Goal: Communication & Community: Answer question/provide support

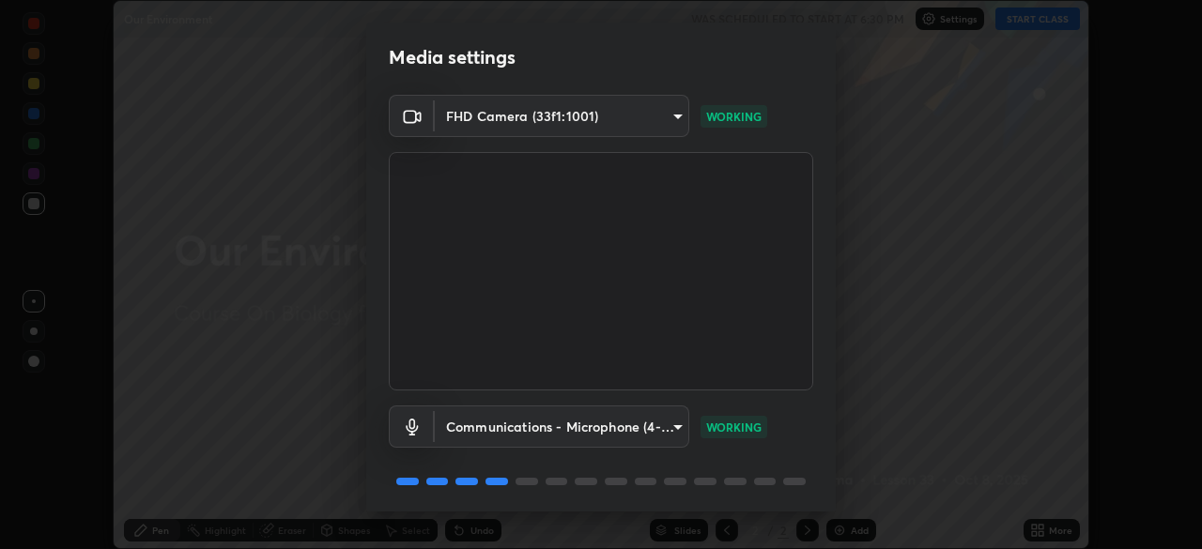
scroll to position [67, 0]
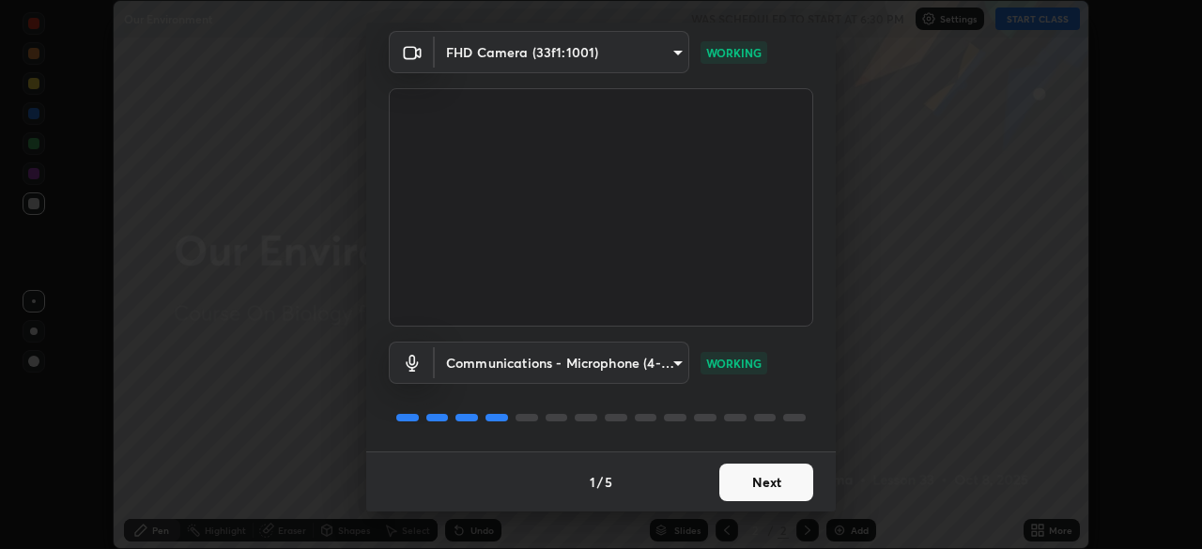
click at [751, 488] on button "Next" at bounding box center [766, 483] width 94 height 38
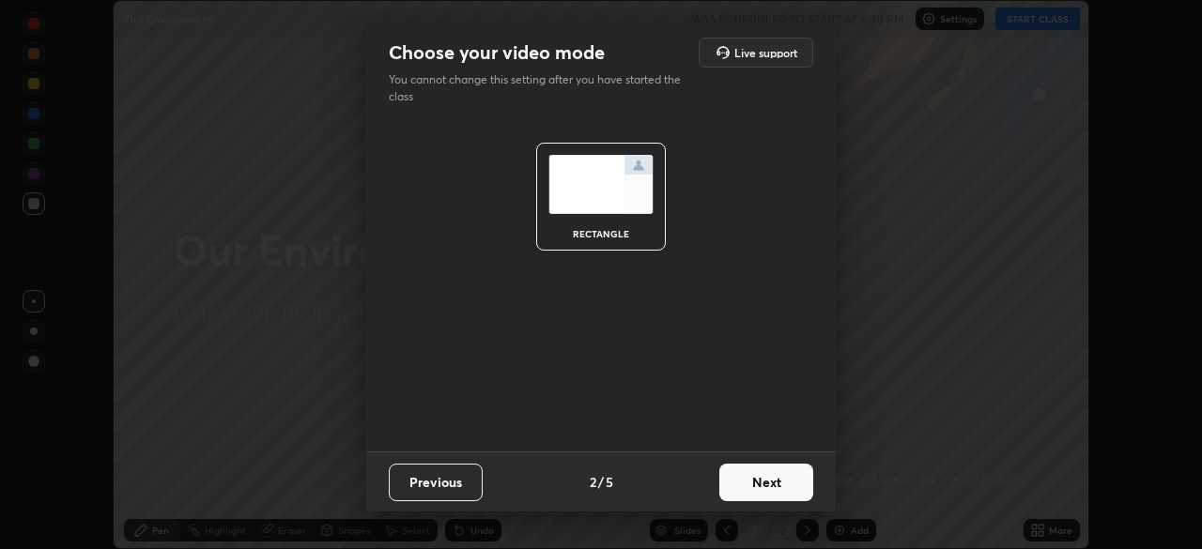
scroll to position [0, 0]
click at [751, 486] on button "Next" at bounding box center [766, 483] width 94 height 38
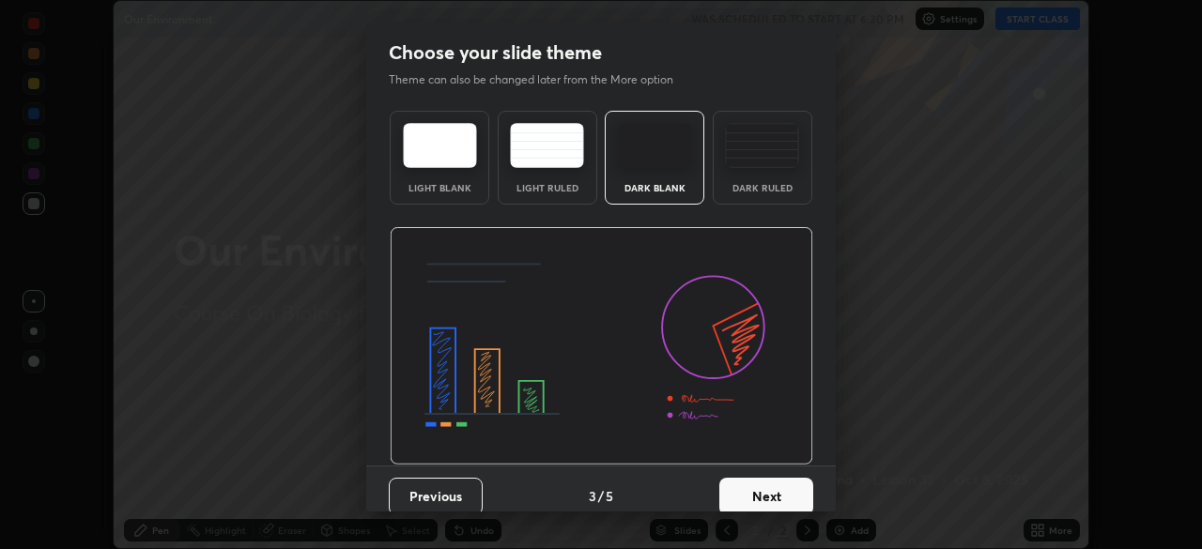
click at [753, 485] on button "Next" at bounding box center [766, 497] width 94 height 38
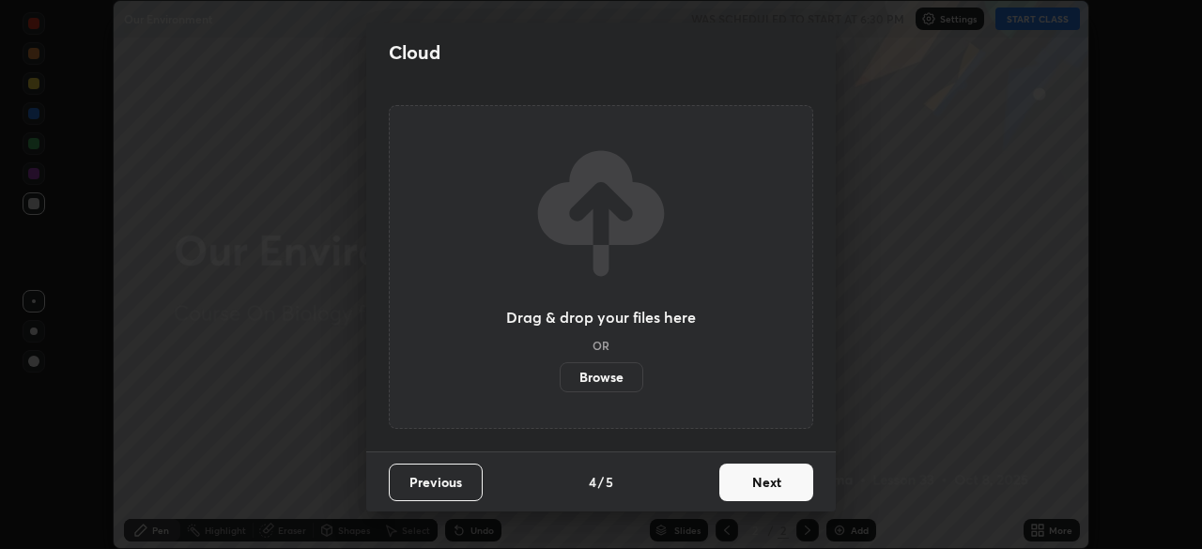
click at [751, 485] on button "Next" at bounding box center [766, 483] width 94 height 38
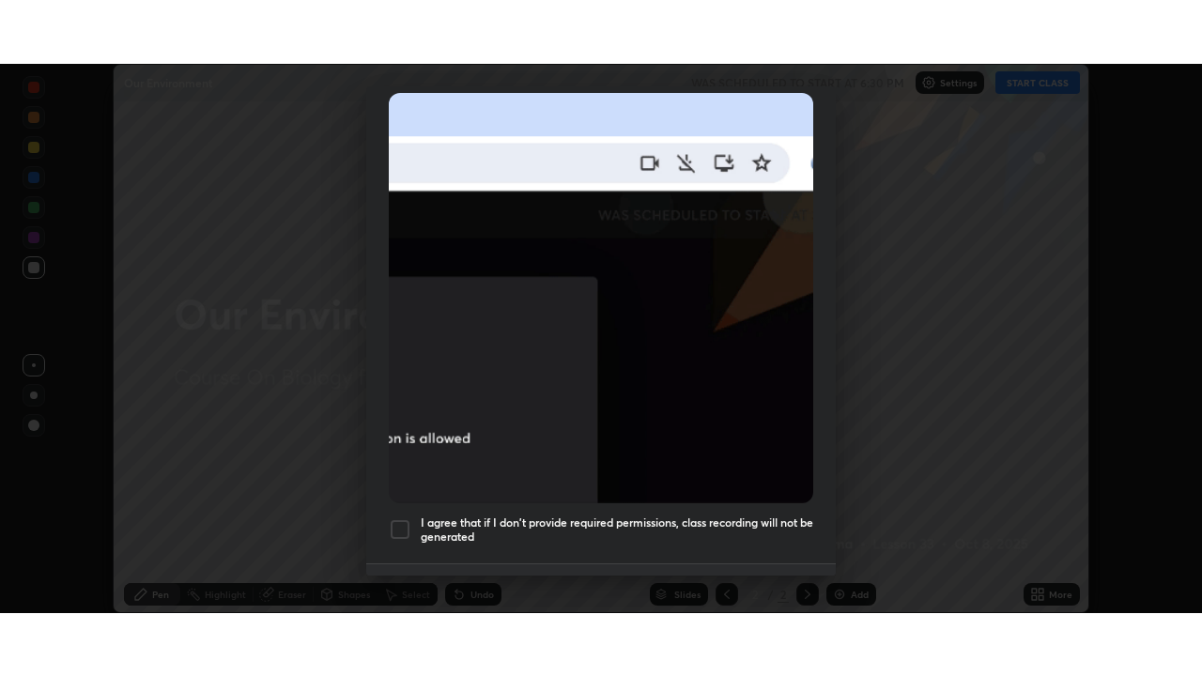
scroll to position [450, 0]
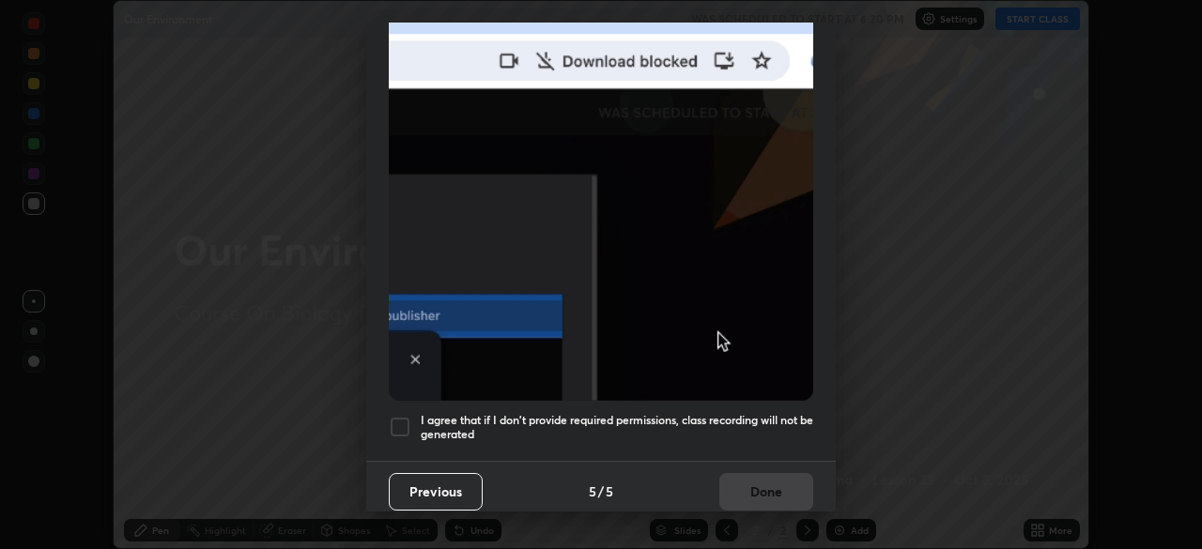
click at [677, 415] on h5 "I agree that if I don't provide required permissions, class recording will not …" at bounding box center [617, 427] width 393 height 29
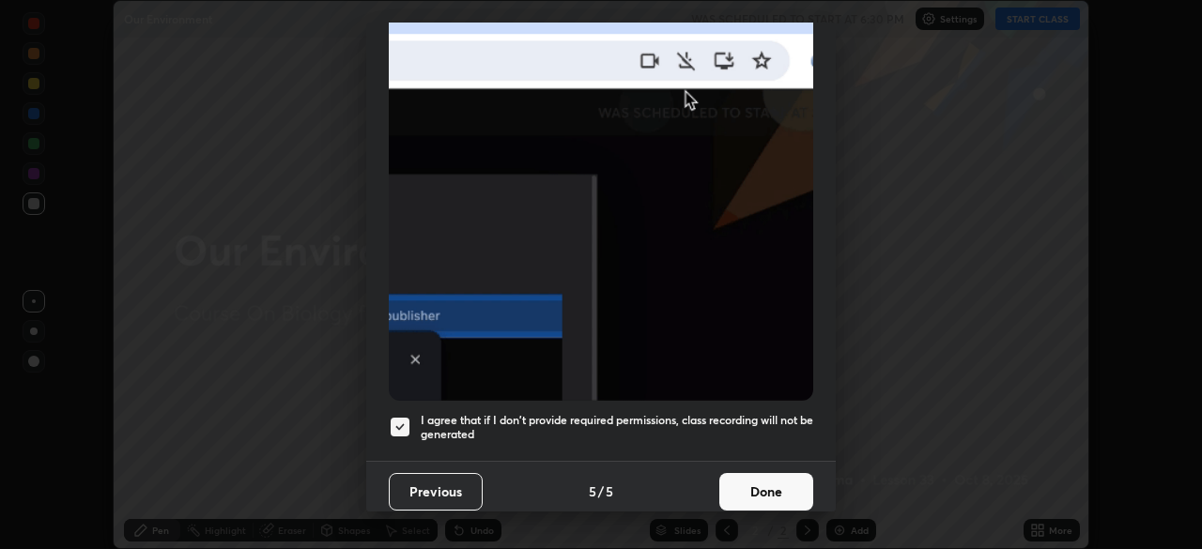
click at [737, 483] on button "Done" at bounding box center [766, 492] width 94 height 38
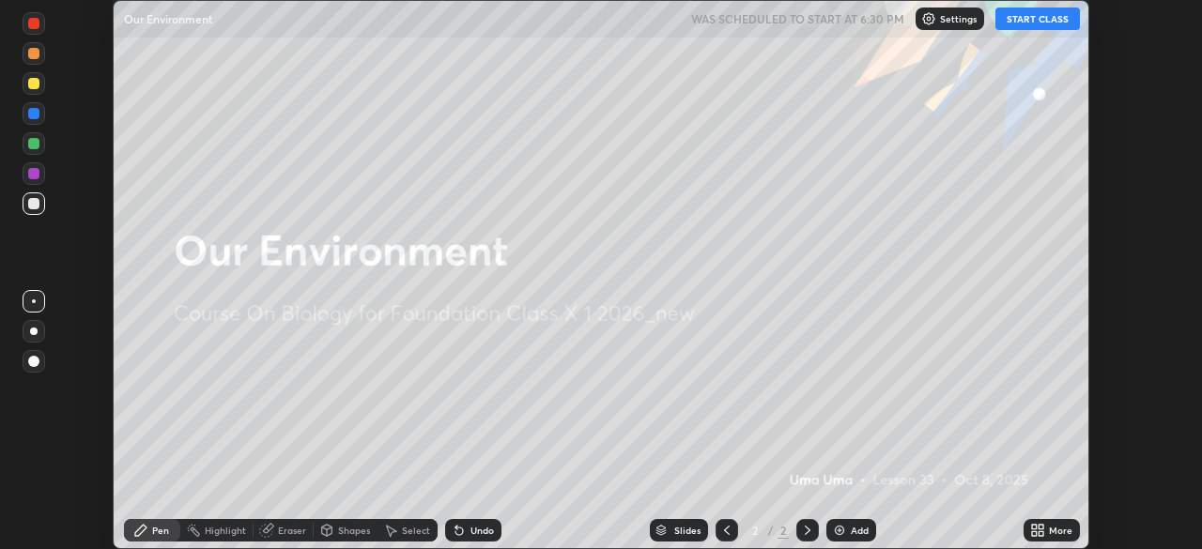
click at [1028, 19] on button "START CLASS" at bounding box center [1037, 19] width 85 height 23
click at [1041, 534] on icon at bounding box center [1041, 533] width 5 height 5
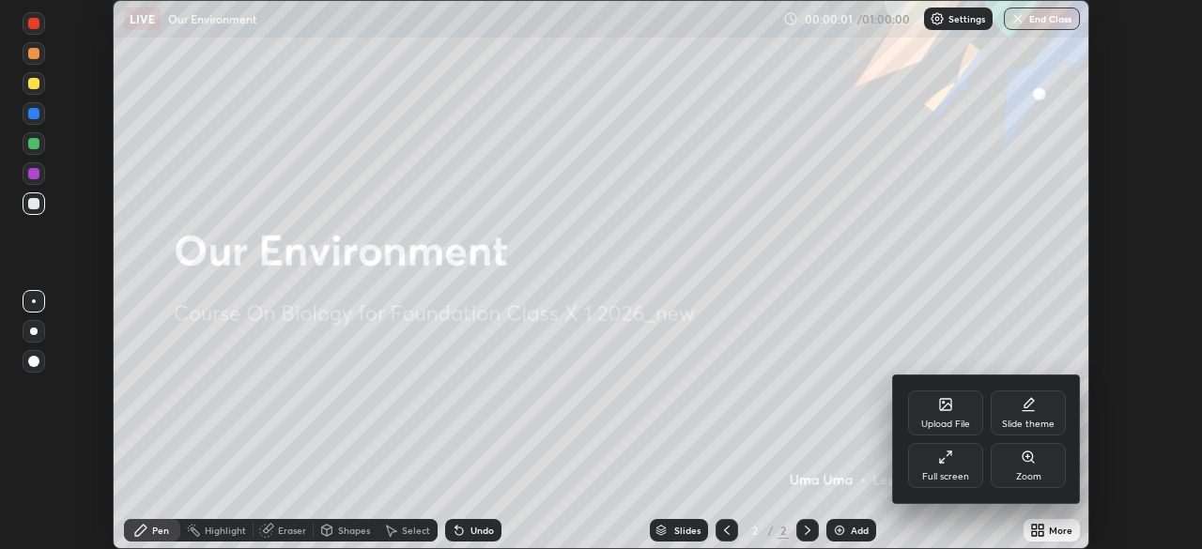
click at [954, 465] on div "Full screen" at bounding box center [945, 465] width 75 height 45
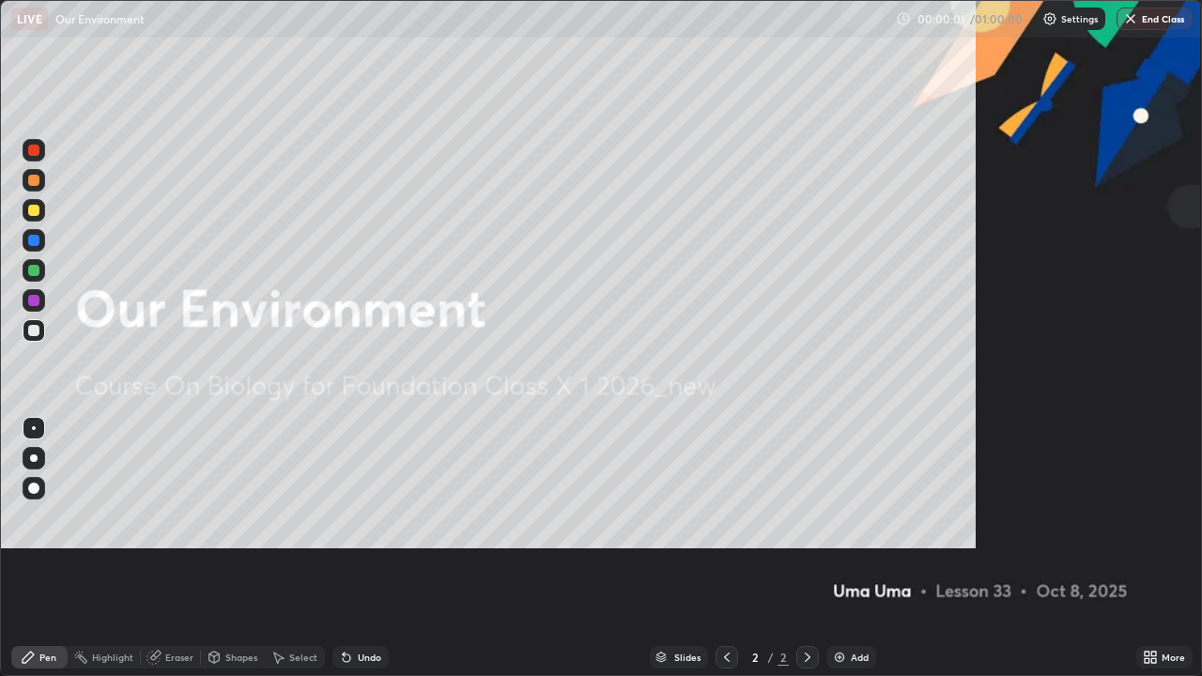
scroll to position [676, 1202]
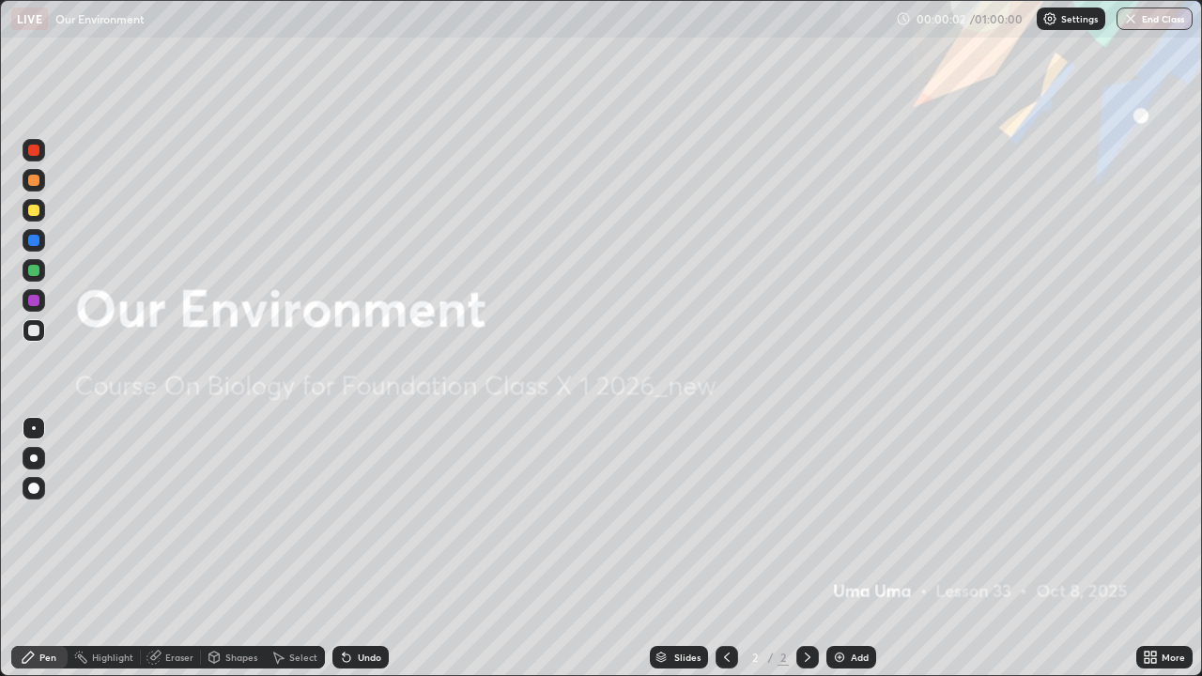
click at [846, 548] on div "Add" at bounding box center [851, 657] width 50 height 23
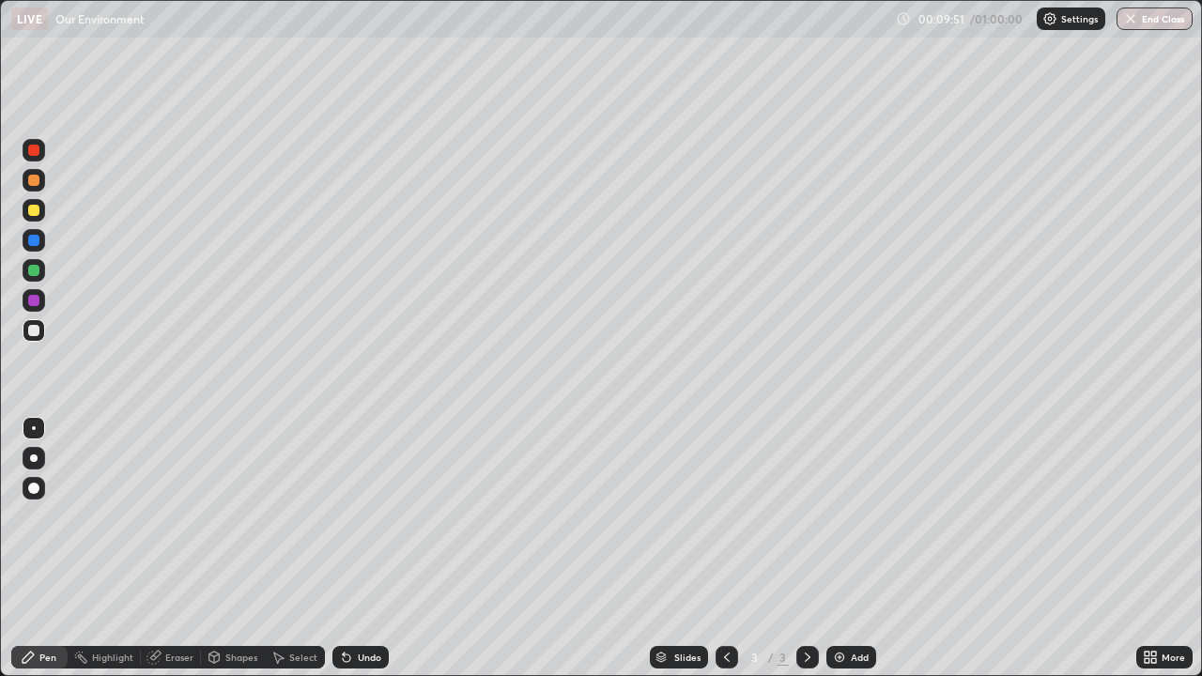
click at [842, 548] on img at bounding box center [839, 657] width 15 height 15
click at [31, 301] on div at bounding box center [33, 300] width 11 height 11
click at [844, 548] on img at bounding box center [839, 657] width 15 height 15
click at [37, 332] on div at bounding box center [33, 330] width 11 height 11
click at [37, 303] on div at bounding box center [33, 300] width 11 height 11
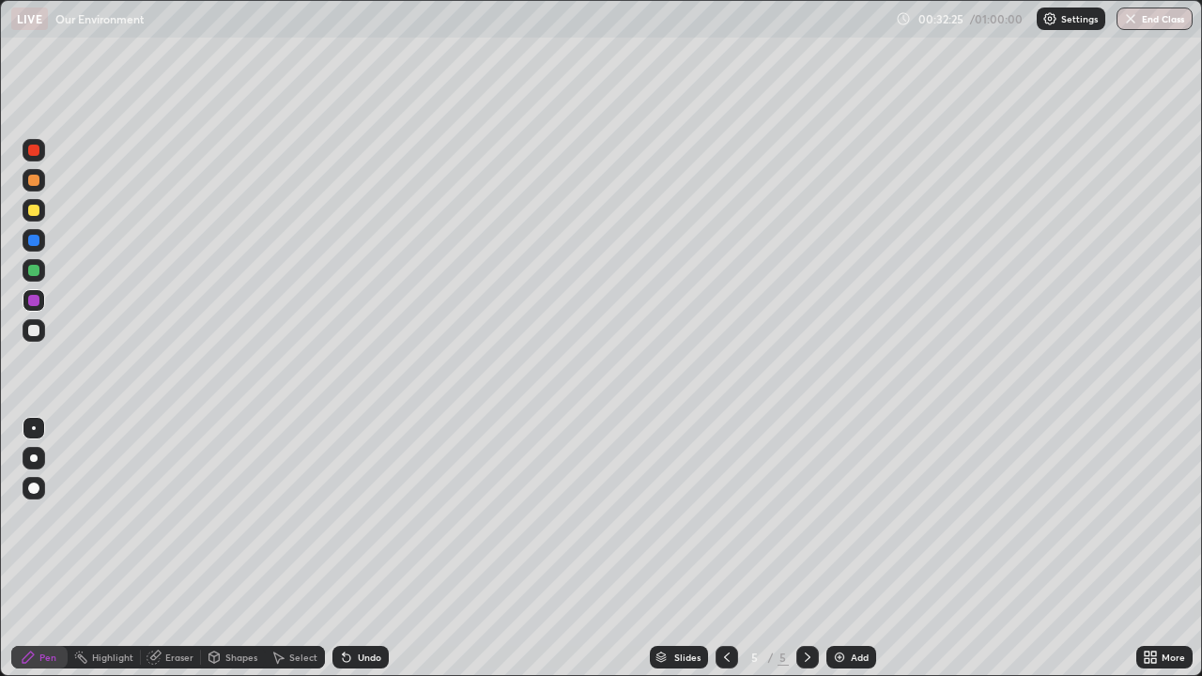
click at [38, 275] on div at bounding box center [33, 270] width 11 height 11
click at [180, 548] on div "Eraser" at bounding box center [179, 657] width 28 height 9
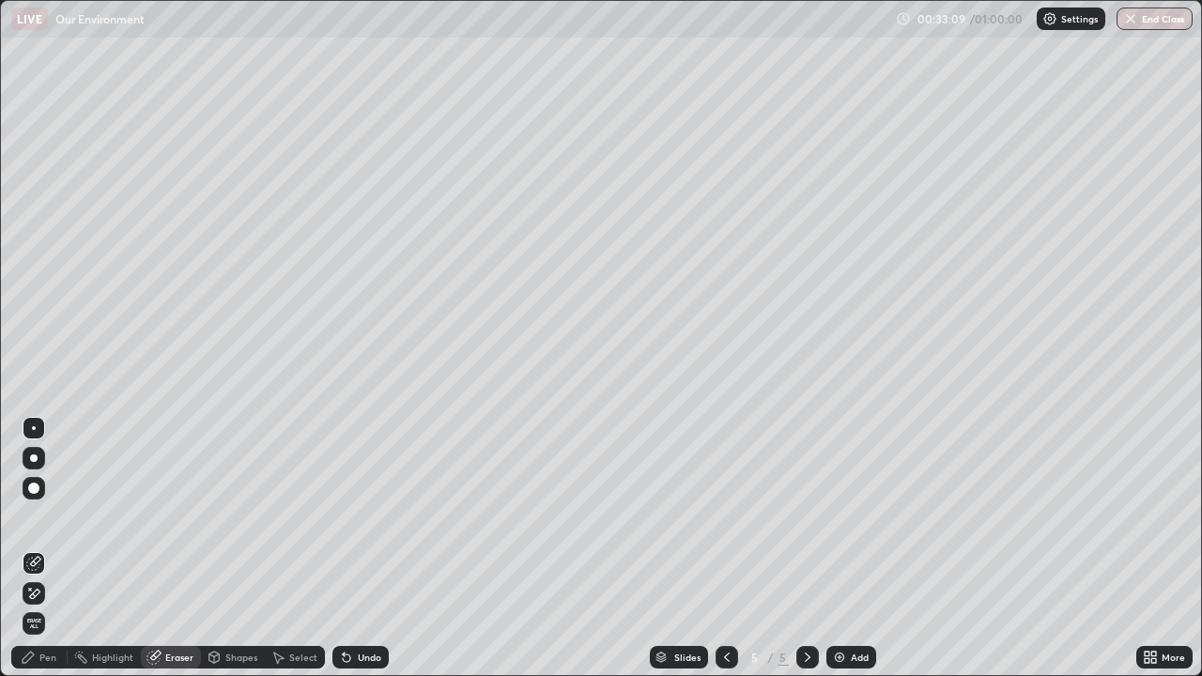
click at [49, 548] on div "Pen" at bounding box center [47, 657] width 17 height 9
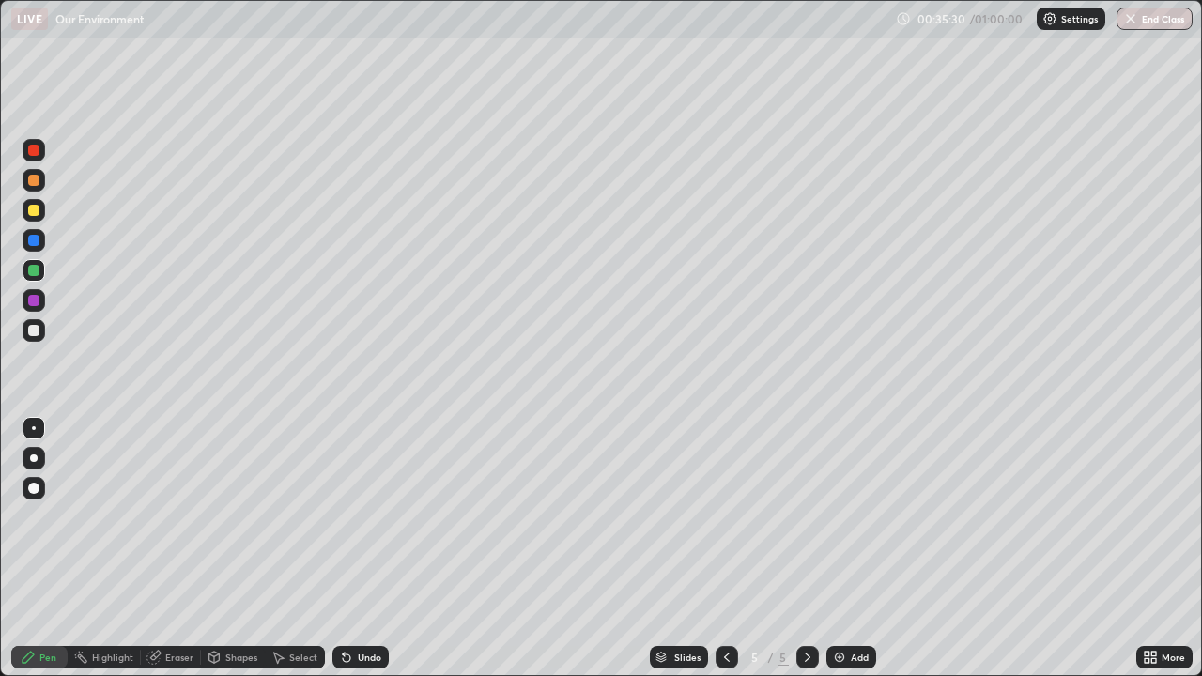
click at [835, 548] on img at bounding box center [839, 657] width 15 height 15
click at [38, 332] on div at bounding box center [33, 330] width 11 height 11
click at [36, 302] on div at bounding box center [33, 300] width 11 height 11
click at [37, 331] on div at bounding box center [33, 330] width 11 height 11
click at [254, 548] on div "Shapes" at bounding box center [241, 657] width 32 height 9
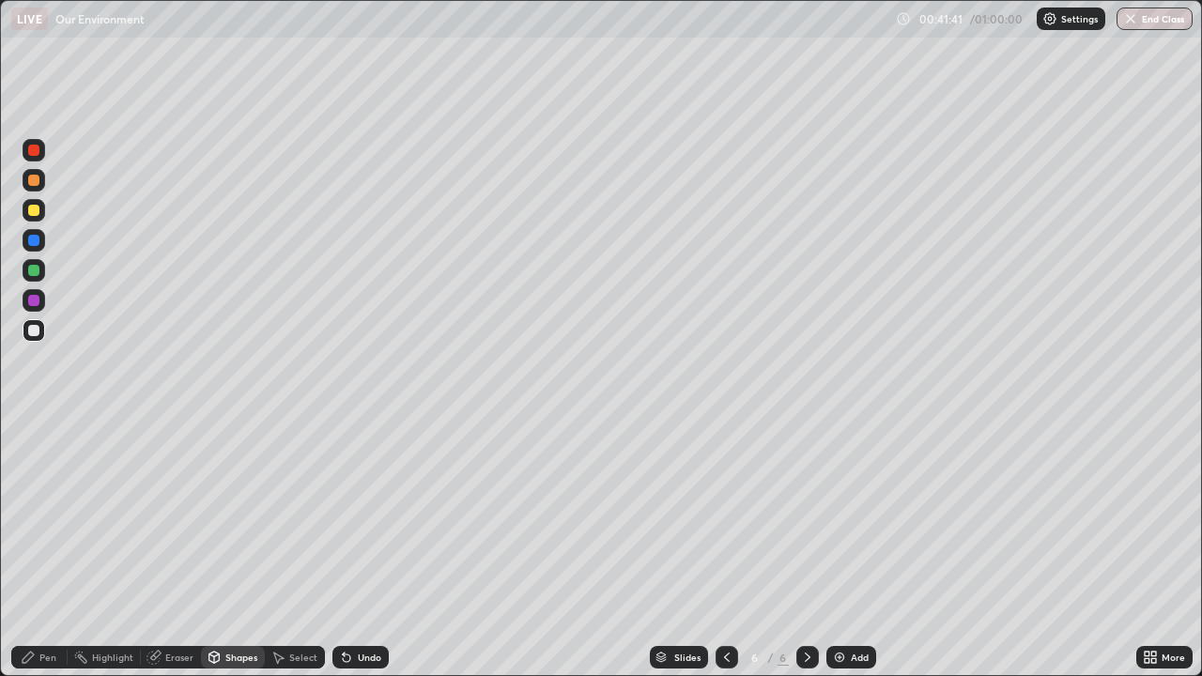
click at [48, 548] on div "Pen" at bounding box center [39, 657] width 56 height 23
click at [1161, 17] on button "End Class" at bounding box center [1154, 19] width 76 height 23
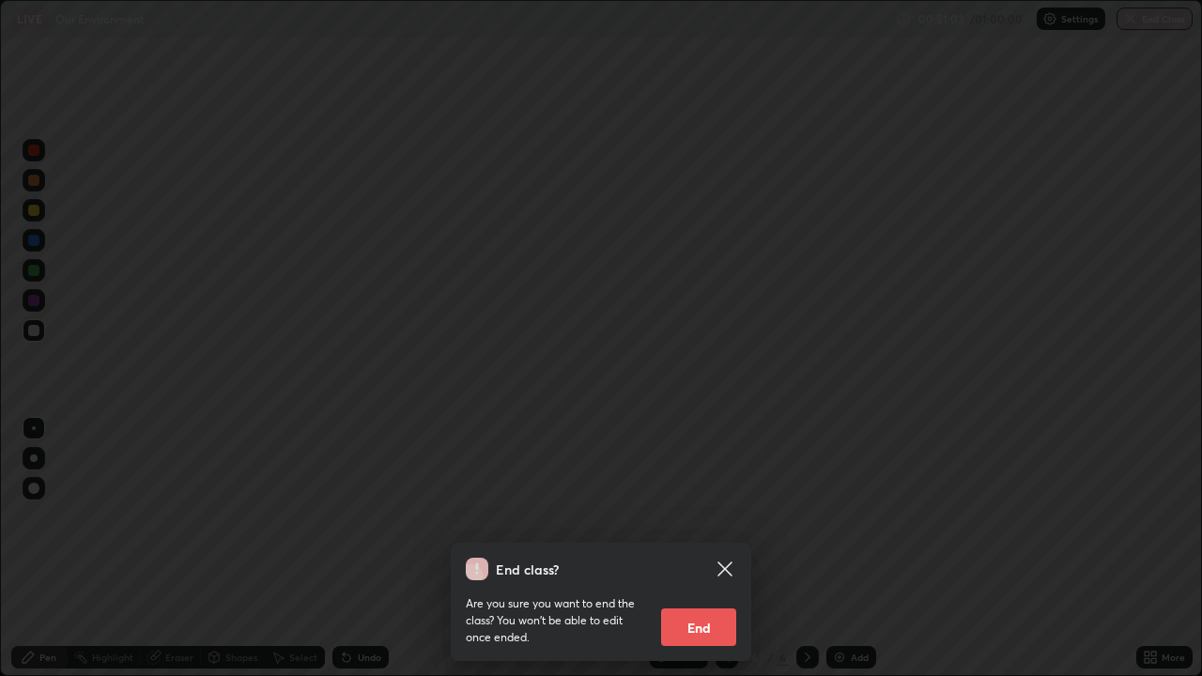
click at [696, 548] on button "End" at bounding box center [698, 627] width 75 height 38
